Goal: Task Accomplishment & Management: Use online tool/utility

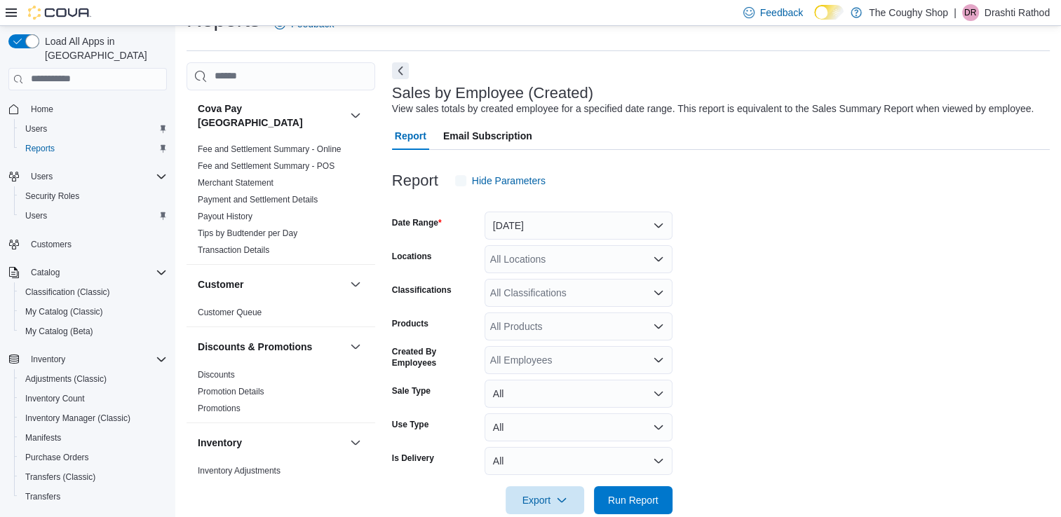
scroll to position [32, 0]
click at [55, 101] on link "Home" at bounding box center [42, 109] width 34 height 17
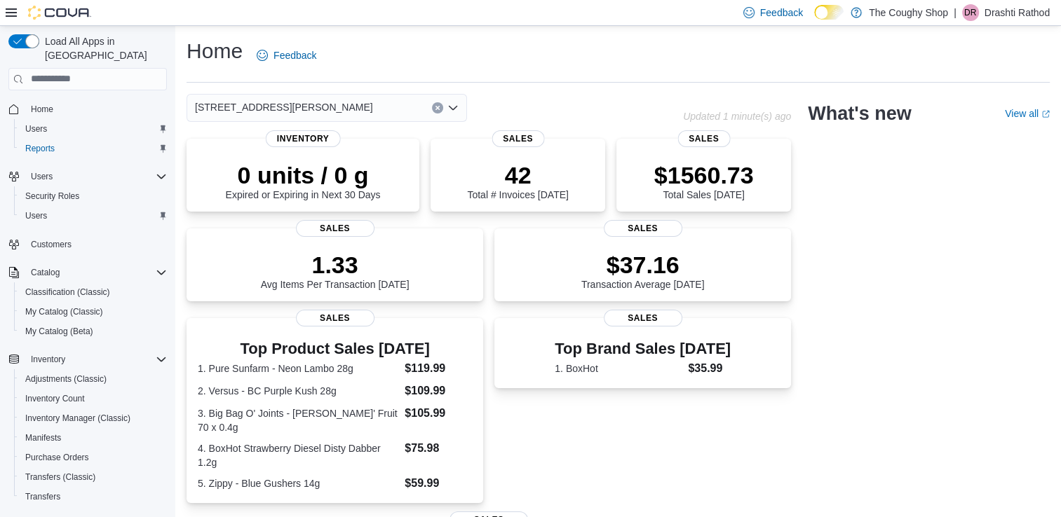
click at [327, 105] on div "[STREET_ADDRESS][PERSON_NAME]" at bounding box center [326, 108] width 280 height 28
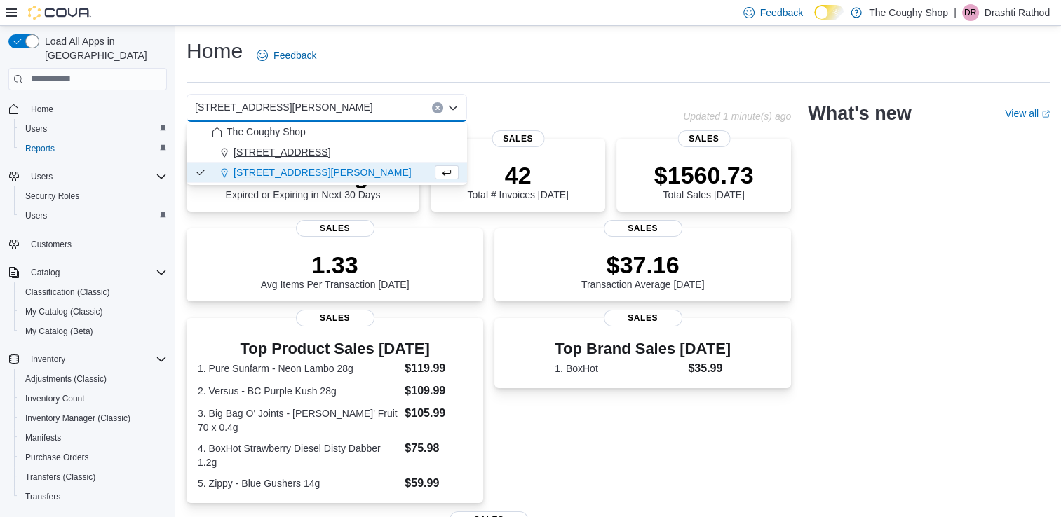
click at [310, 147] on span "[STREET_ADDRESS]" at bounding box center [281, 152] width 97 height 14
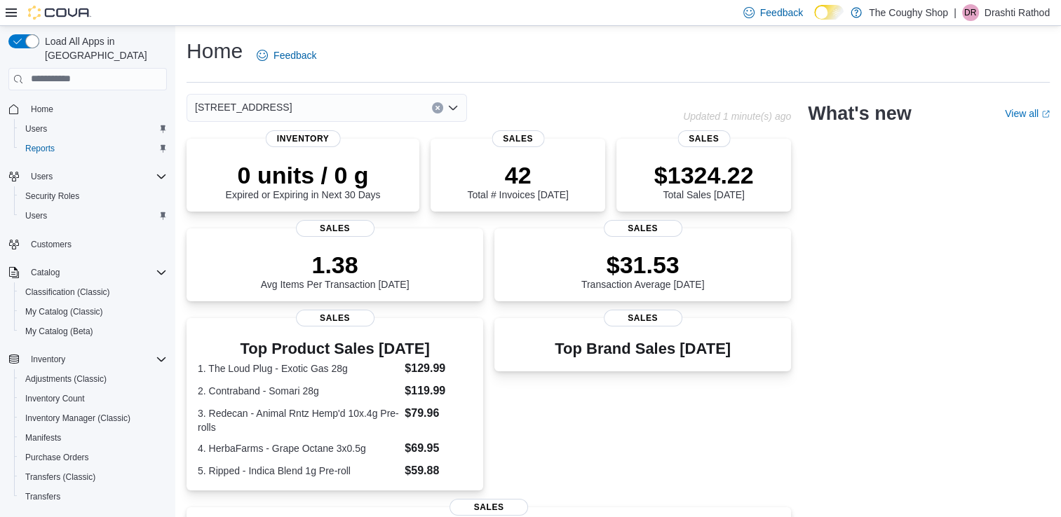
click at [322, 103] on div "[STREET_ADDRESS]" at bounding box center [326, 108] width 280 height 28
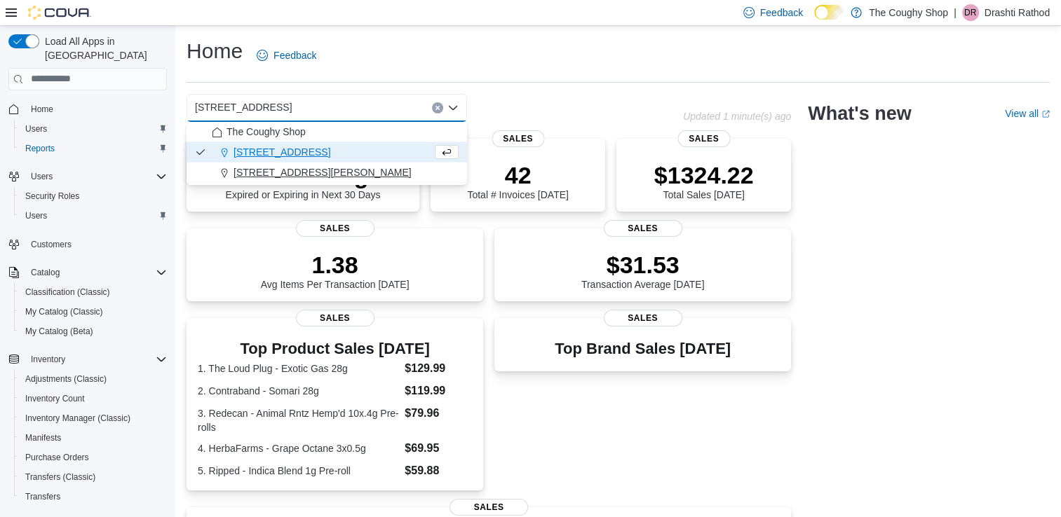
click at [306, 170] on span "[STREET_ADDRESS][PERSON_NAME]" at bounding box center [322, 172] width 178 height 14
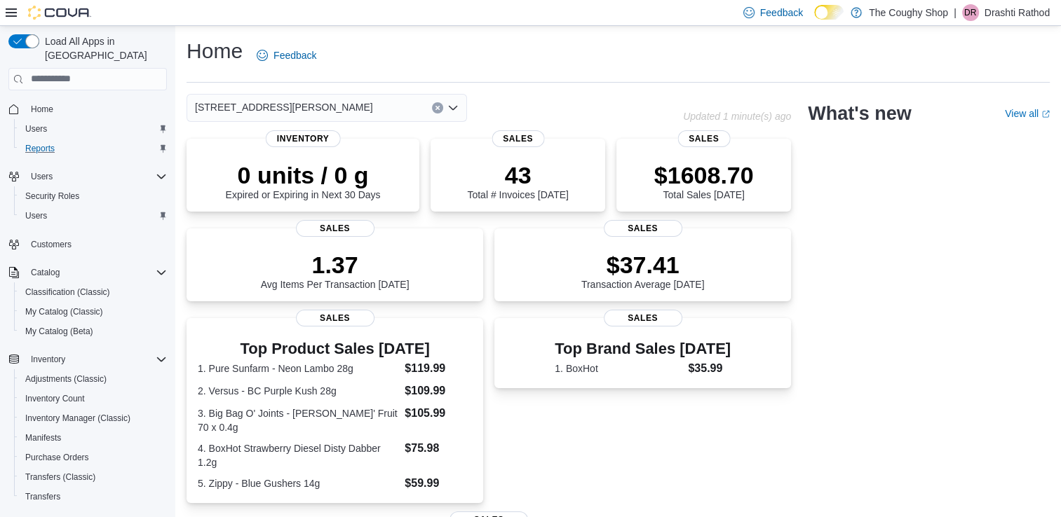
click at [62, 140] on div "Reports" at bounding box center [93, 148] width 147 height 17
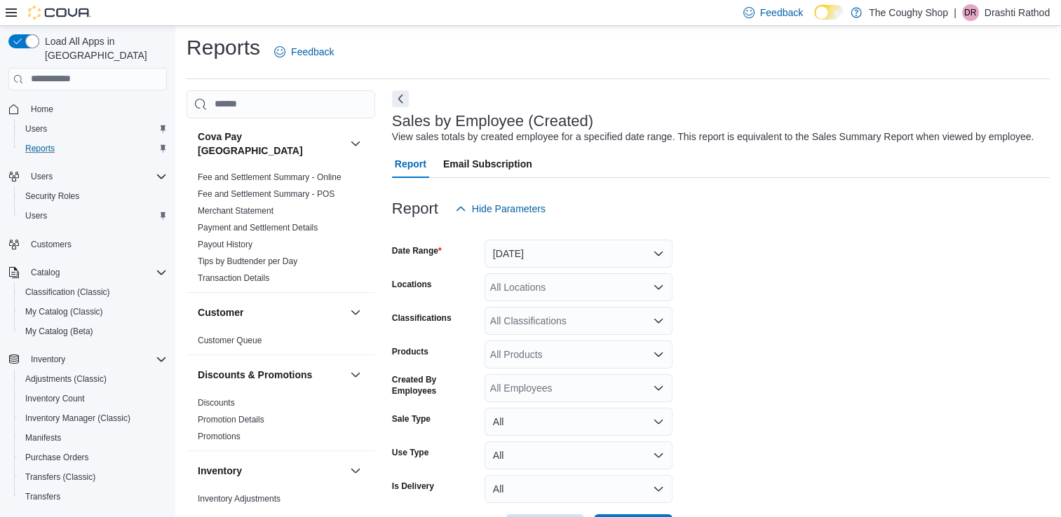
scroll to position [32, 0]
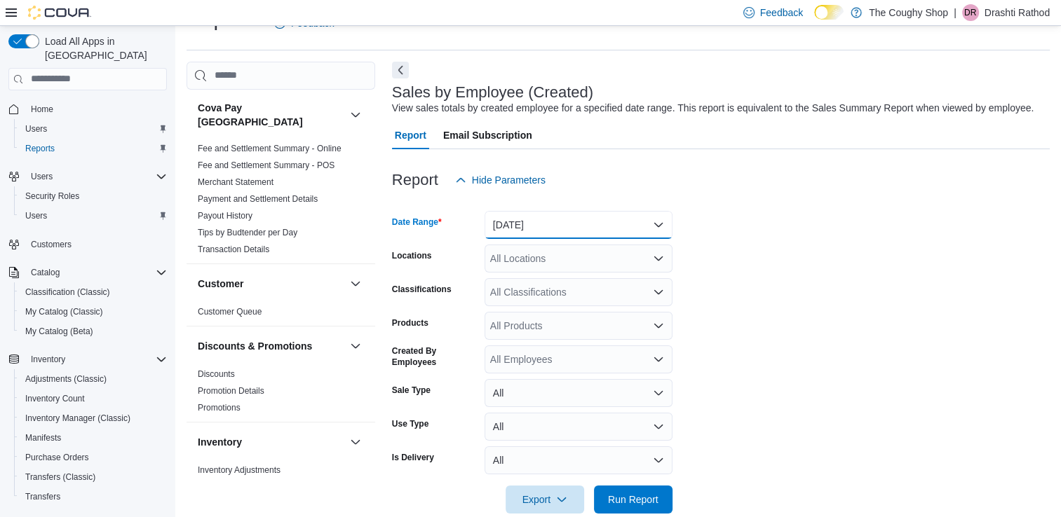
click at [538, 220] on button "[DATE]" at bounding box center [578, 225] width 188 height 28
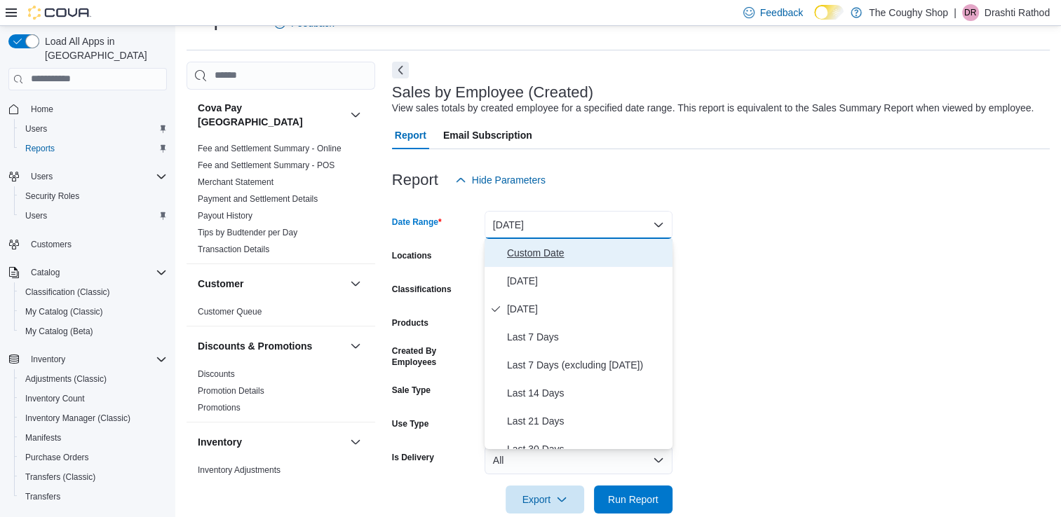
click at [528, 257] on span "Custom Date" at bounding box center [587, 253] width 160 height 17
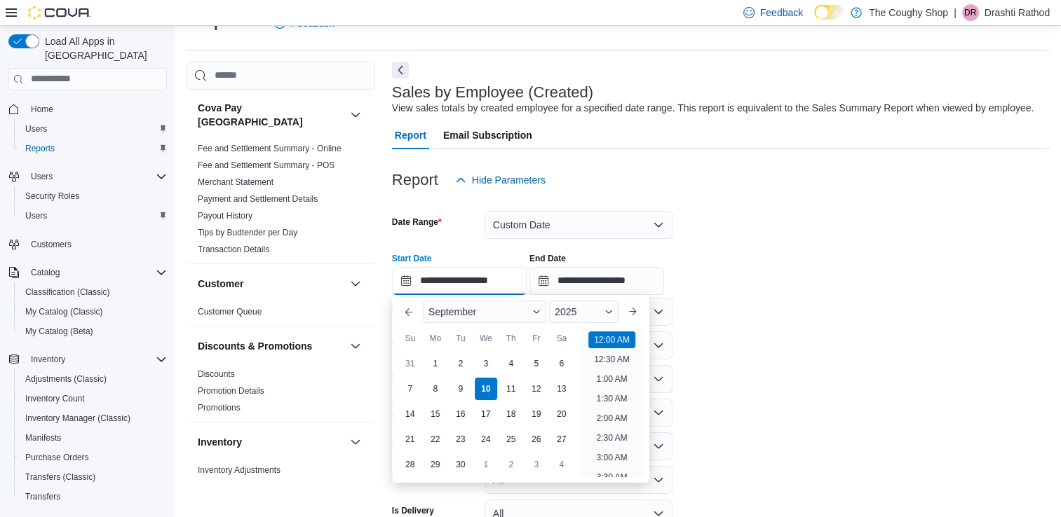
click at [404, 278] on input "**********" at bounding box center [459, 281] width 135 height 28
click at [416, 384] on div "7" at bounding box center [409, 388] width 25 height 25
type input "**********"
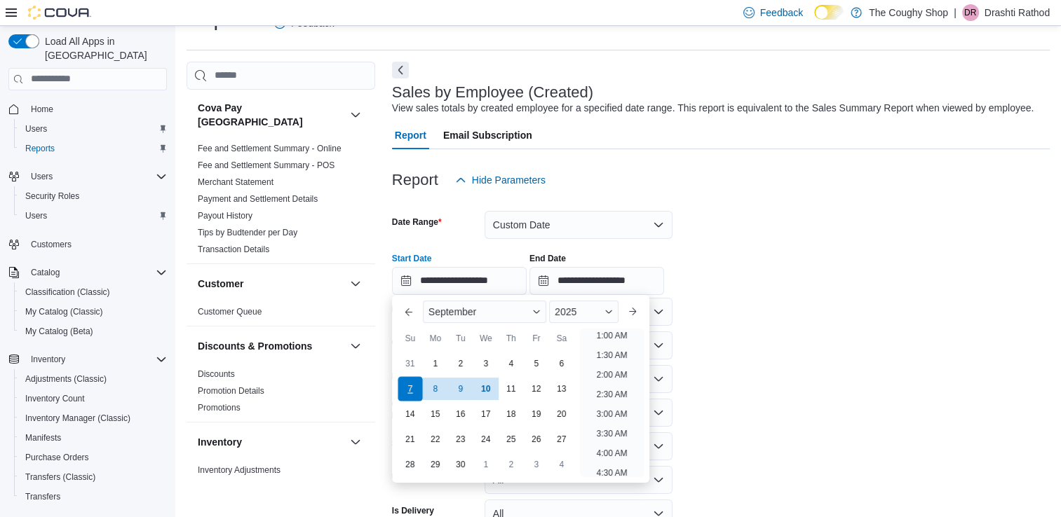
scroll to position [3, 0]
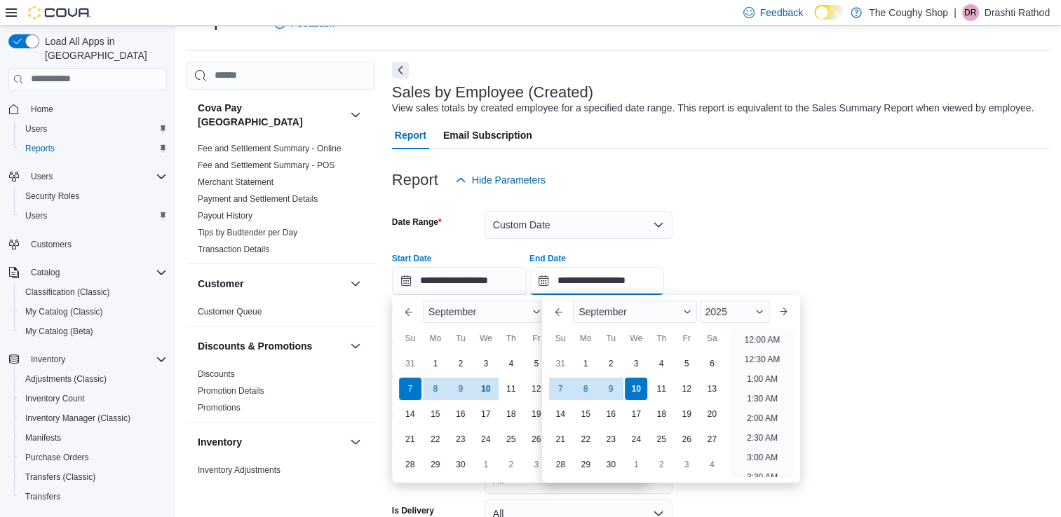
click at [556, 282] on input "**********" at bounding box center [596, 281] width 135 height 28
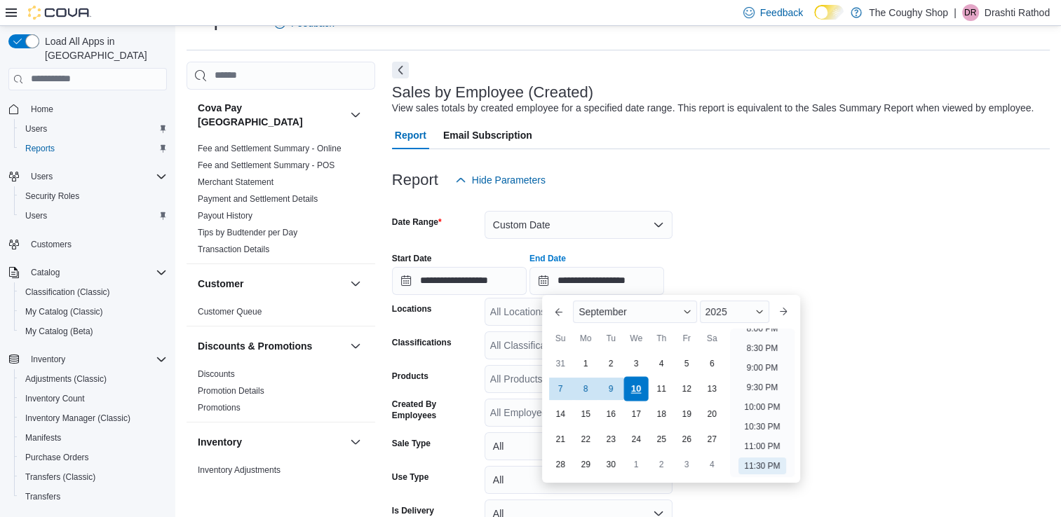
click at [639, 390] on div "10" at bounding box center [636, 388] width 25 height 25
click at [735, 164] on div at bounding box center [720, 157] width 657 height 17
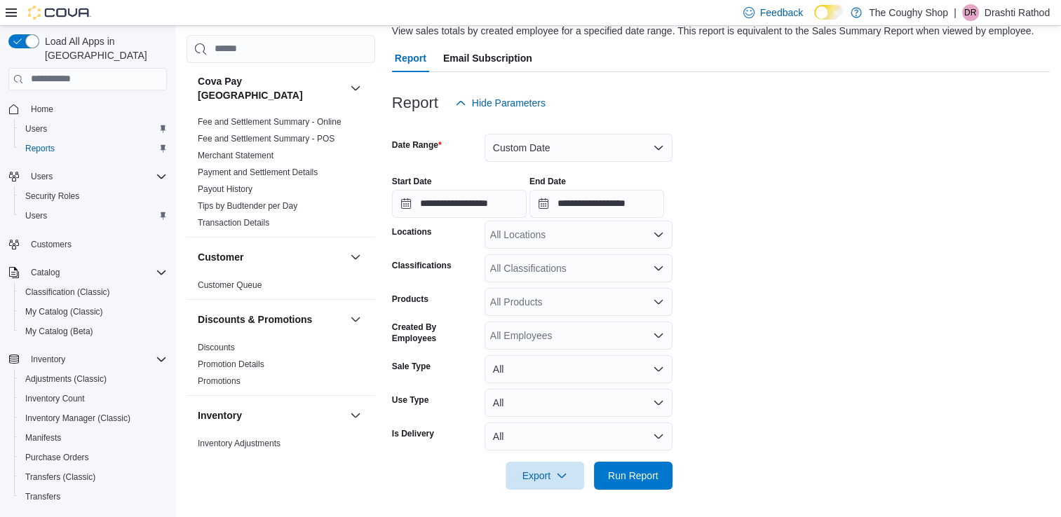
click at [619, 489] on div "Export Run Report" at bounding box center [532, 476] width 280 height 28
click at [625, 477] on span "Run Report" at bounding box center [633, 475] width 50 height 14
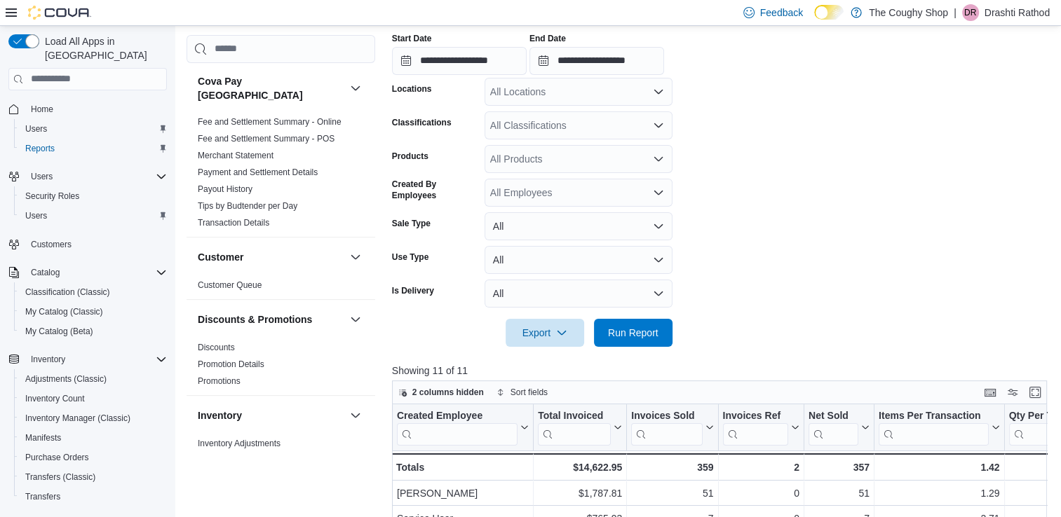
scroll to position [250, 0]
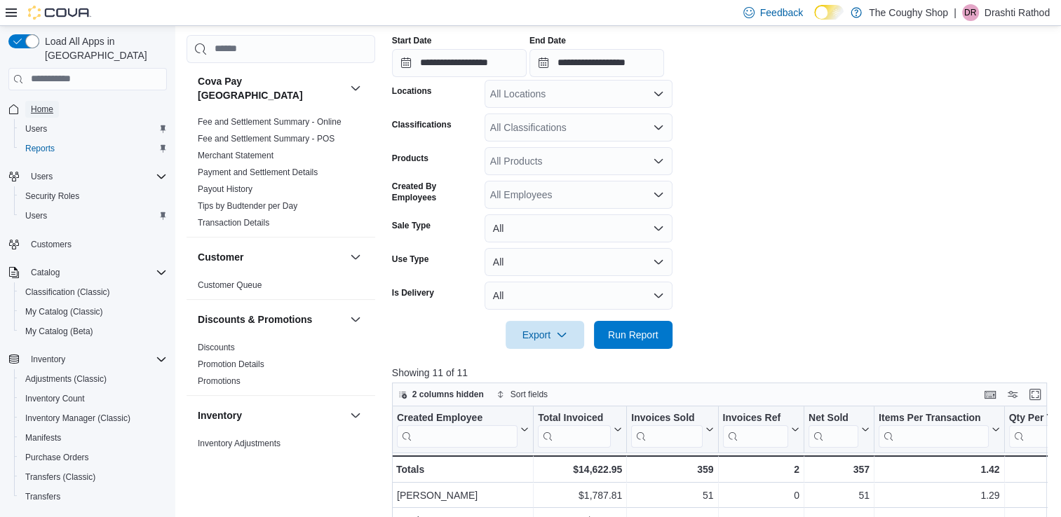
click at [48, 104] on span "Home" at bounding box center [42, 109] width 22 height 11
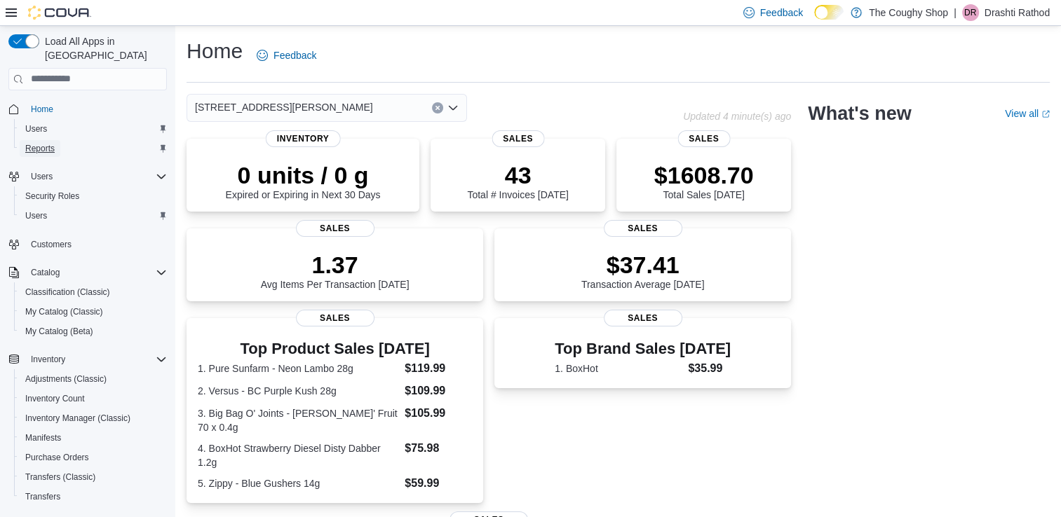
click at [47, 143] on span "Reports" at bounding box center [39, 148] width 29 height 11
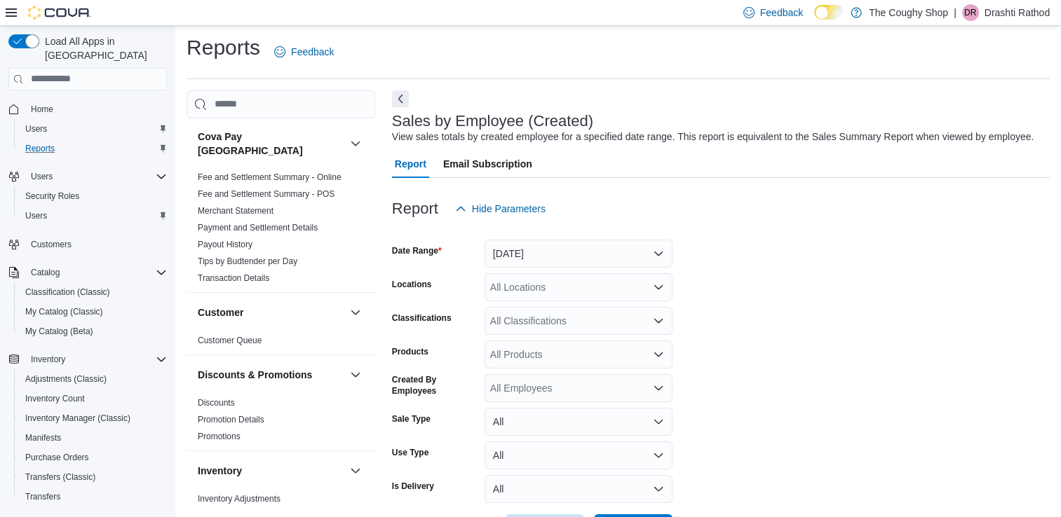
scroll to position [32, 0]
